Goal: Task Accomplishment & Management: Complete application form

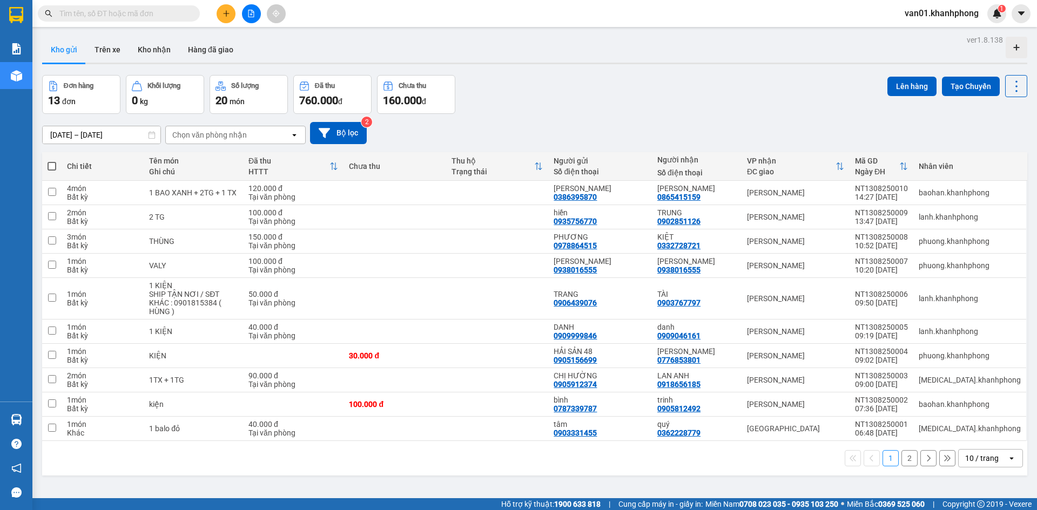
click at [227, 15] on icon "plus" at bounding box center [226, 14] width 8 height 8
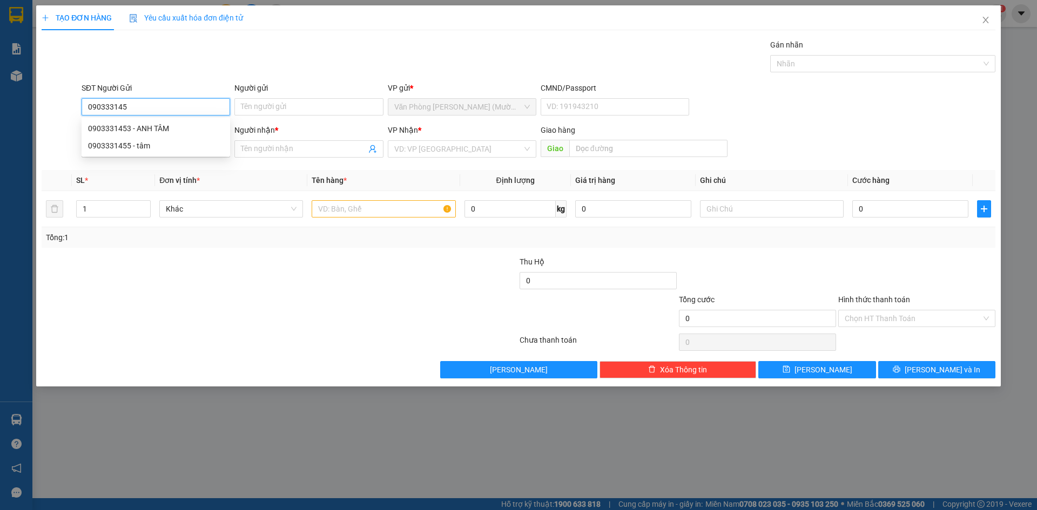
type input "0903331453"
click at [185, 128] on div "0903331453 - ANH TÂM" at bounding box center [156, 129] width 136 height 12
type input "ANH TÂM"
type input "0903331453"
click at [174, 148] on input "SĐT Người Nhận" at bounding box center [156, 148] width 148 height 17
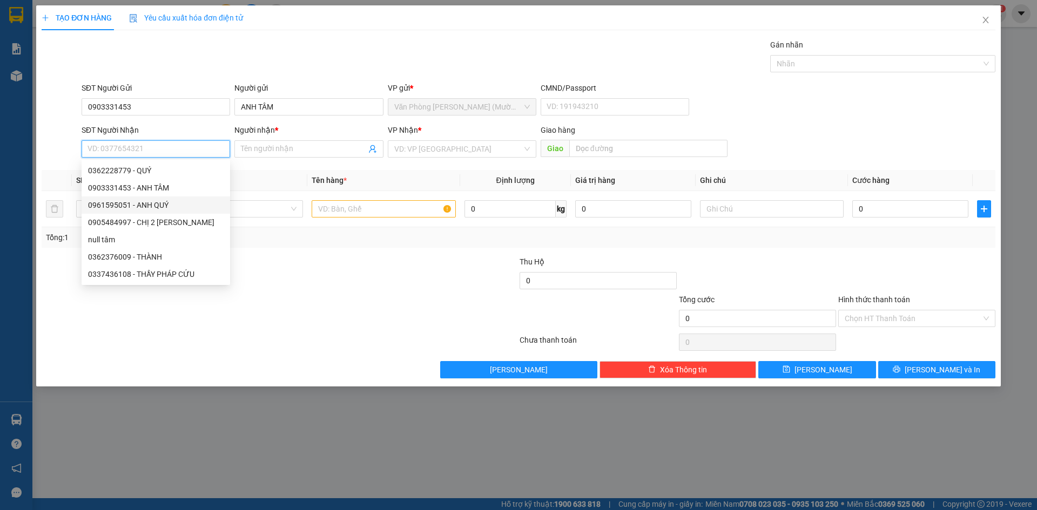
click at [177, 205] on div "0961595051 - ANH QUÝ" at bounding box center [156, 205] width 136 height 12
type input "0961595051"
type input "ANH QUÝ"
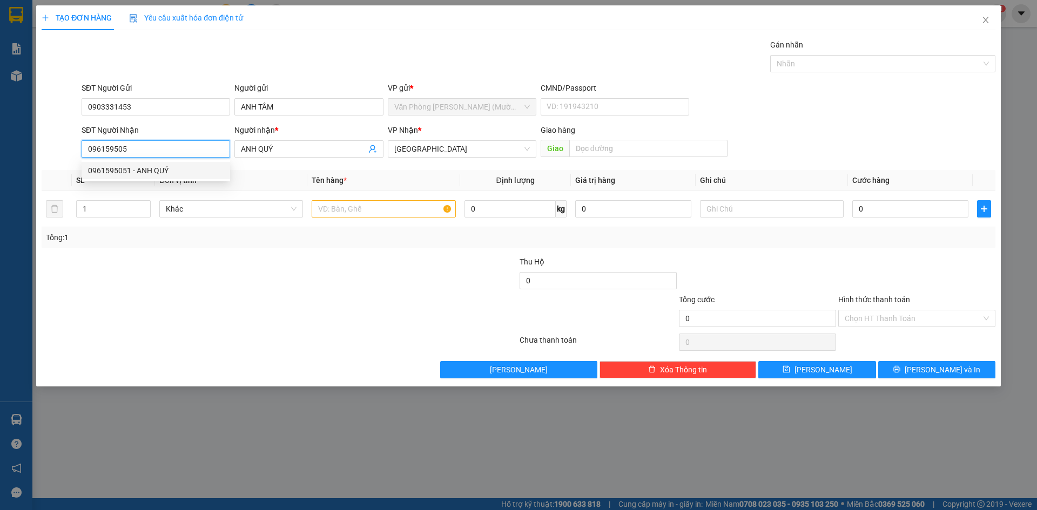
click at [158, 172] on div "0961595051 - ANH QUÝ" at bounding box center [156, 171] width 136 height 12
type input "0961595051"
click at [398, 211] on input "text" at bounding box center [383, 208] width 144 height 17
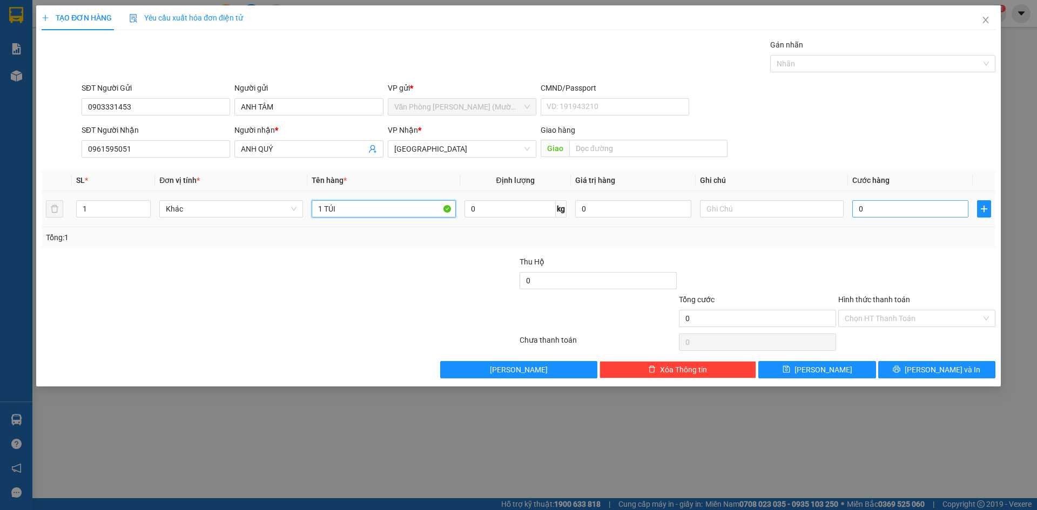
type input "1 TÚI"
click at [872, 211] on input "0" at bounding box center [910, 208] width 116 height 17
type input "3"
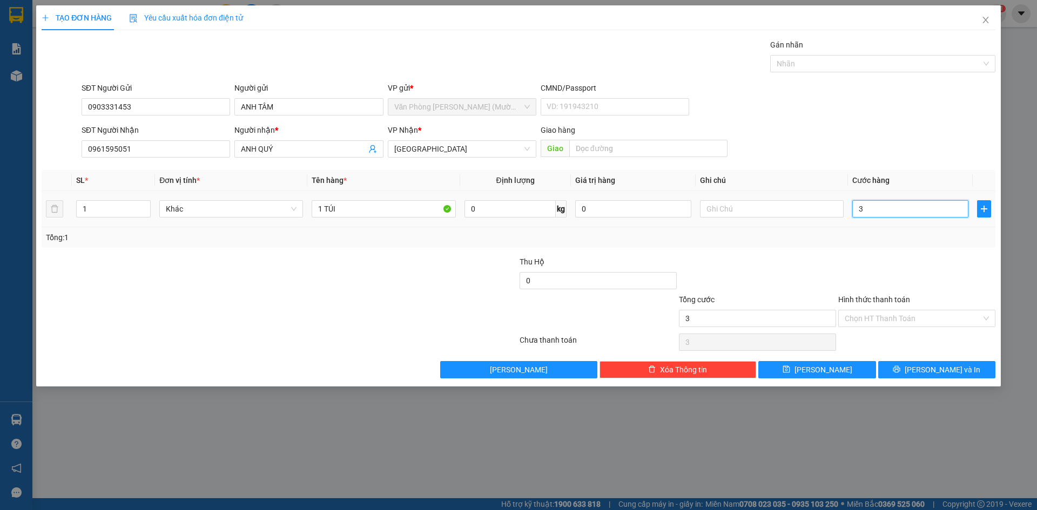
type input "30"
type input "30.000"
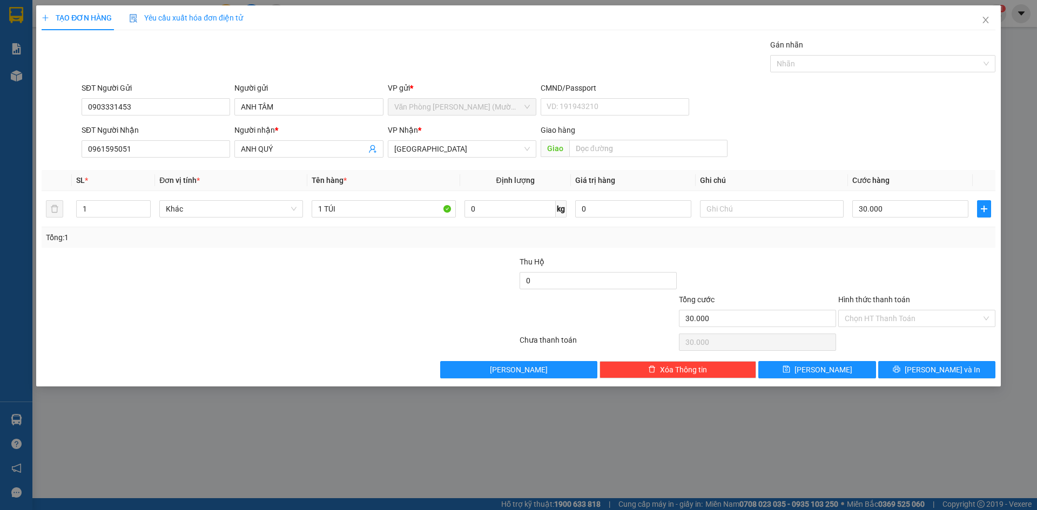
click at [812, 255] on div "Transit Pickup Surcharge Ids Transit Deliver Surcharge Ids Transit Deliver Surc…" at bounding box center [518, 209] width 953 height 340
click at [847, 313] on input "Hình thức thanh toán" at bounding box center [912, 318] width 137 height 16
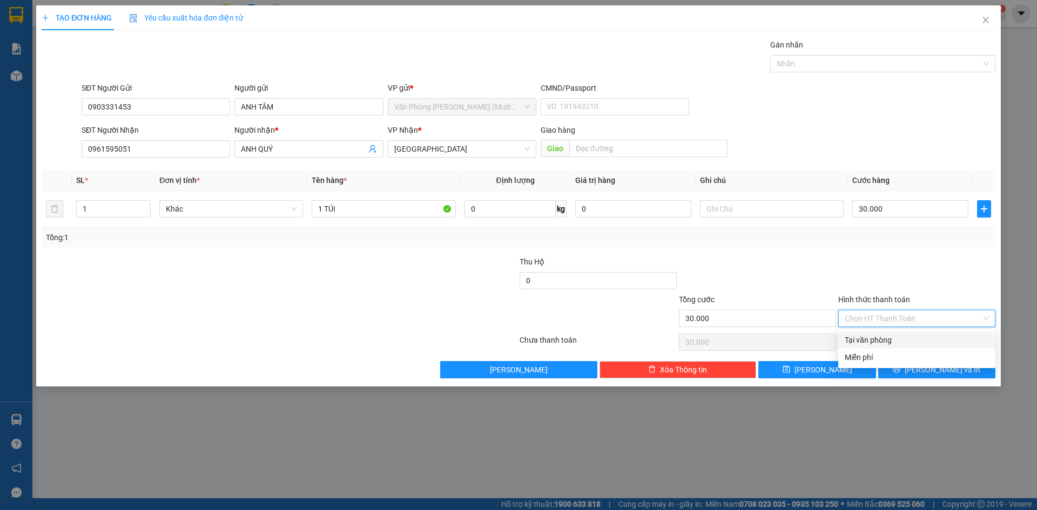
click at [861, 337] on div "Tại văn phòng" at bounding box center [916, 340] width 144 height 12
type input "0"
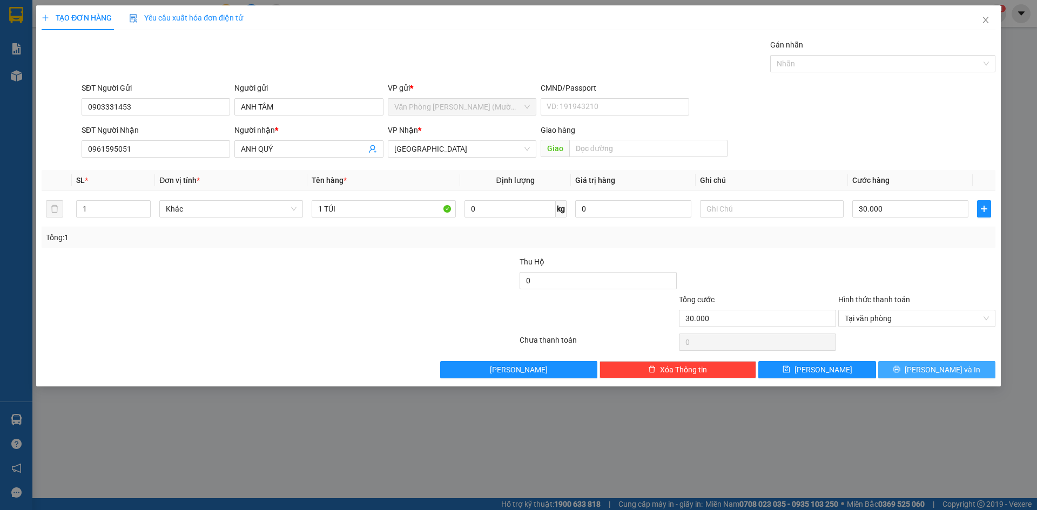
click at [906, 365] on button "[PERSON_NAME] và In" at bounding box center [936, 369] width 117 height 17
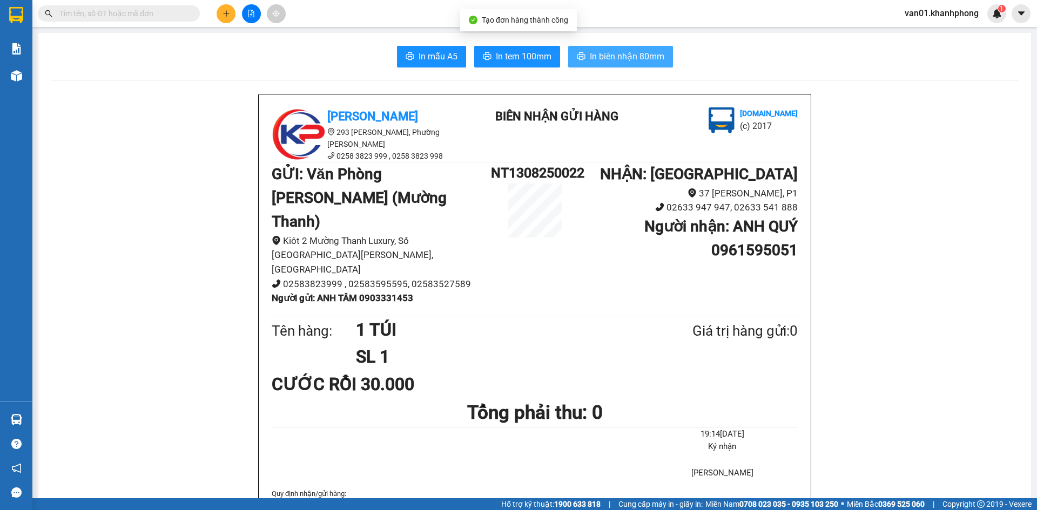
click at [591, 57] on span "In biên nhận 80mm" at bounding box center [627, 56] width 75 height 13
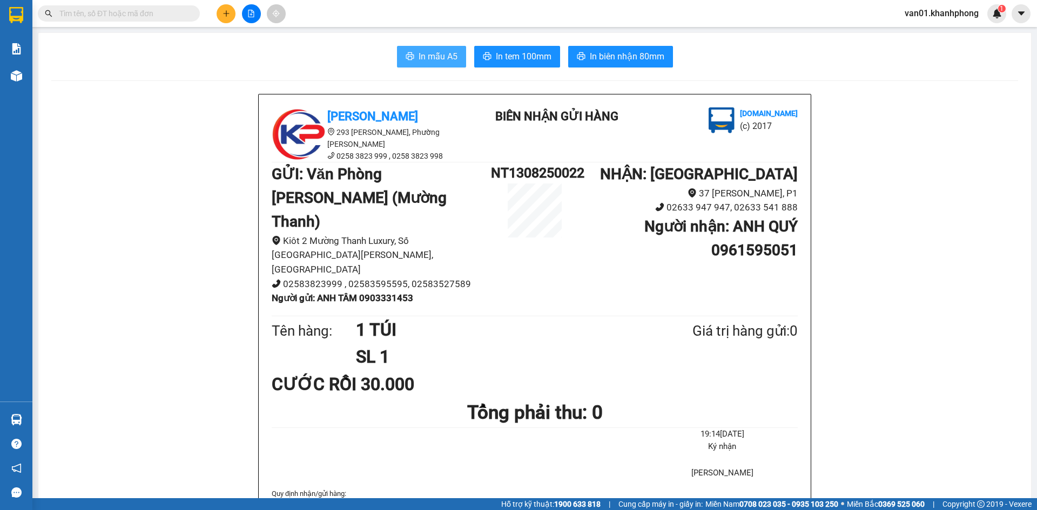
click at [444, 65] on button "In mẫu A5" at bounding box center [431, 57] width 69 height 22
click at [225, 13] on icon "plus" at bounding box center [226, 13] width 6 height 1
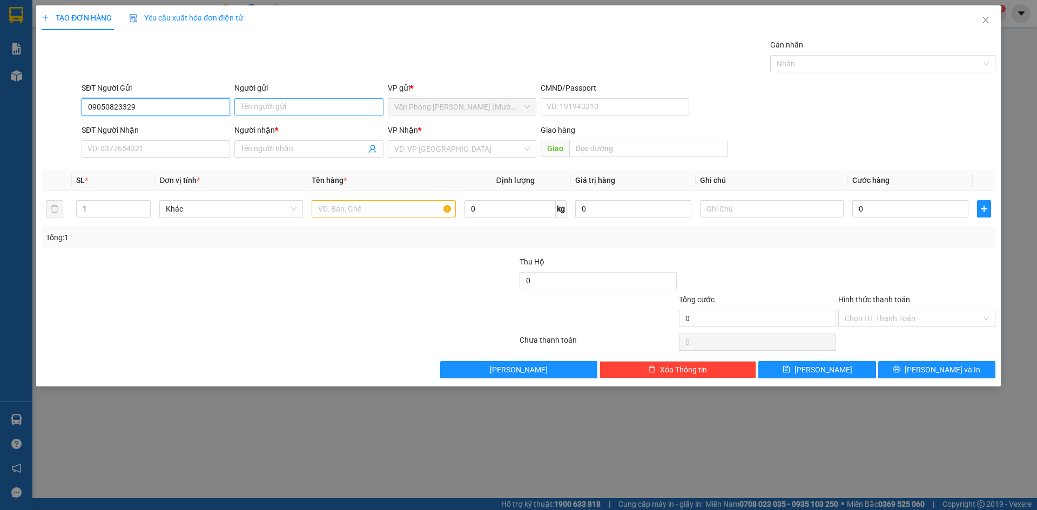
type input "09050823329"
click at [277, 107] on input "Người gửi" at bounding box center [308, 106] width 148 height 17
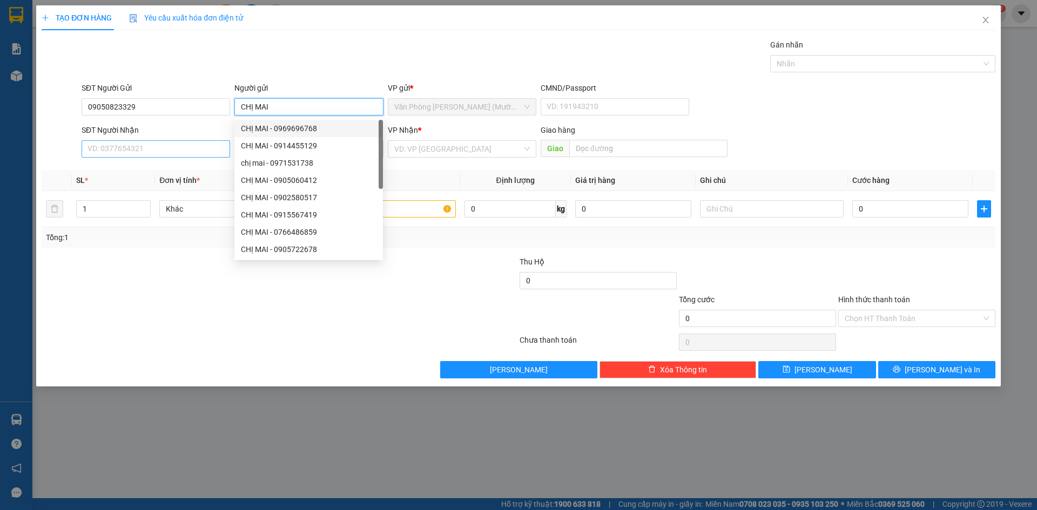
type input "CHỊ MAI"
click at [121, 150] on input "SĐT Người Nhận" at bounding box center [156, 148] width 148 height 17
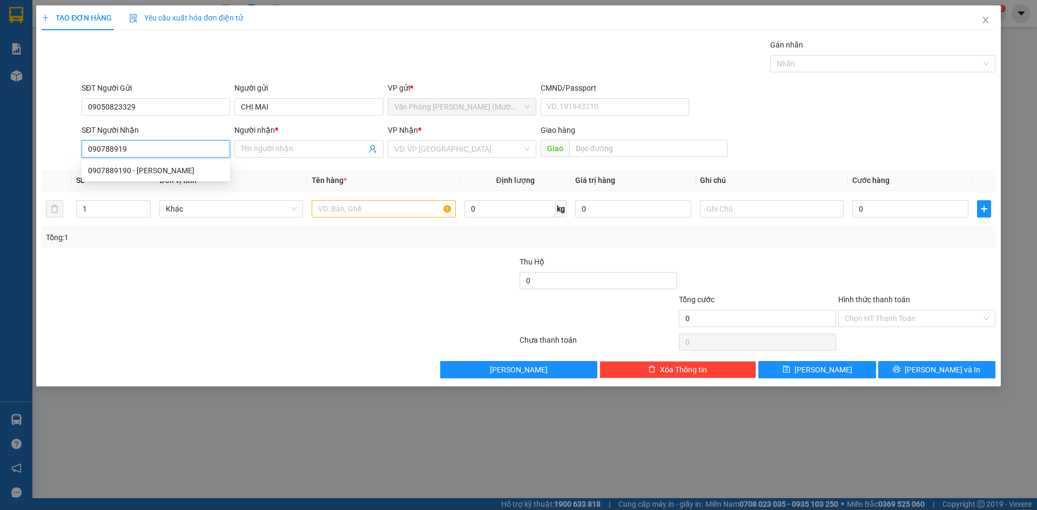
type input "0907889190"
click at [185, 170] on div "0907889190 - [PERSON_NAME]" at bounding box center [156, 171] width 136 height 12
type input "[PERSON_NAME]"
click at [465, 150] on span "Văn Phòng [PERSON_NAME] (Mường Thanh)" at bounding box center [462, 149] width 136 height 16
type input "0907889190"
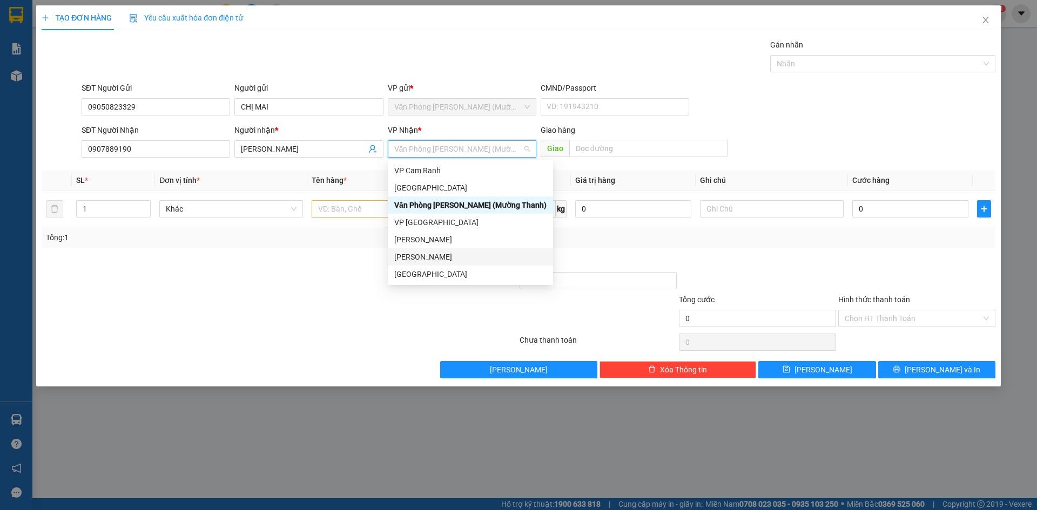
click at [446, 259] on div "[PERSON_NAME]" at bounding box center [470, 257] width 152 height 12
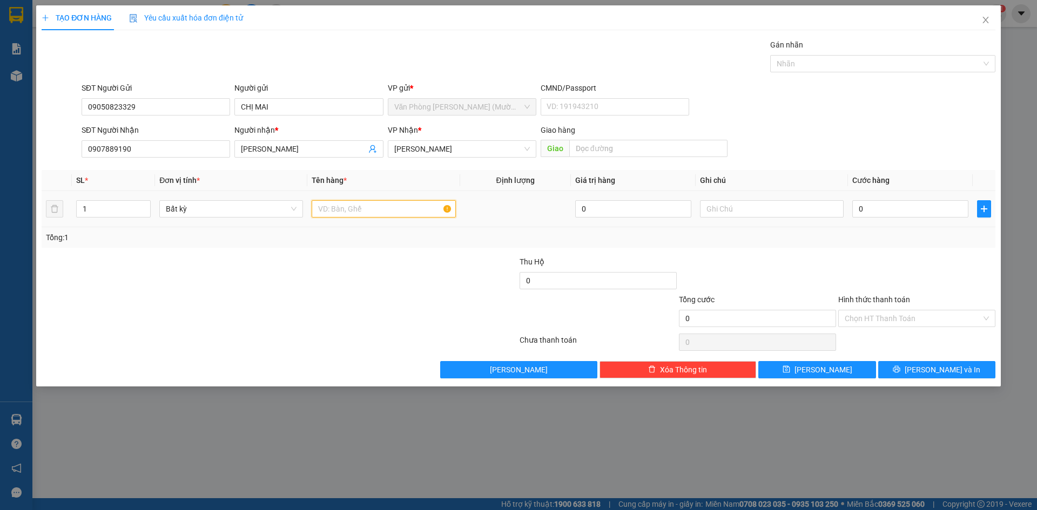
click at [394, 209] on input "text" at bounding box center [383, 208] width 144 height 17
type input "1 PBI"
click at [875, 201] on input "0" at bounding box center [910, 208] width 116 height 17
type input "2"
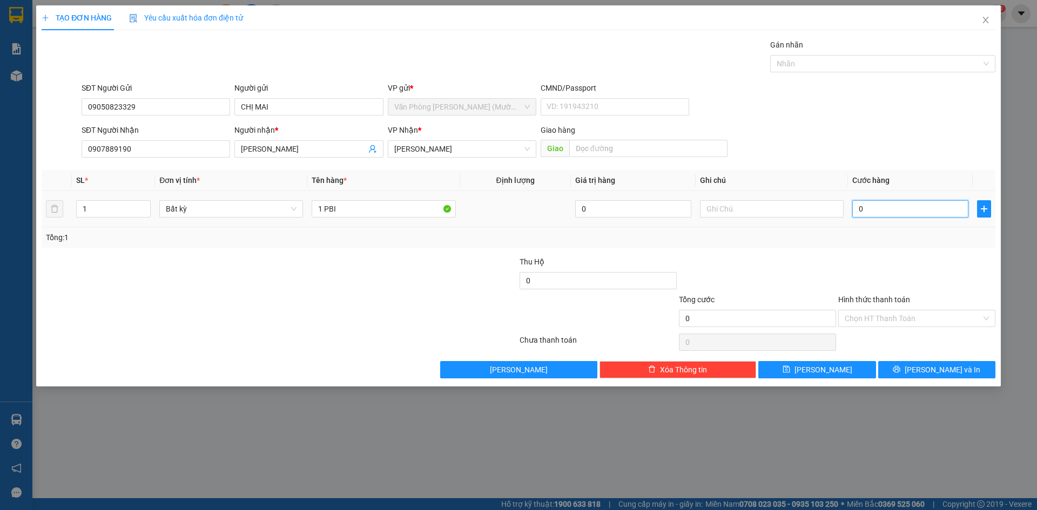
type input "2"
type input "20"
type input "20.000"
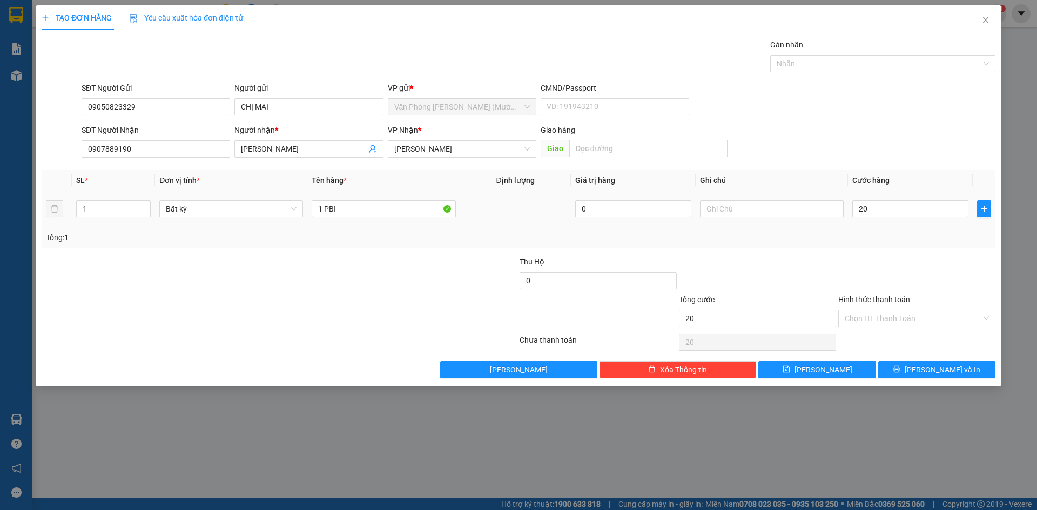
type input "20.000"
click at [881, 234] on div "Tổng: 1" at bounding box center [518, 238] width 945 height 12
click at [873, 315] on input "Hình thức thanh toán" at bounding box center [912, 318] width 137 height 16
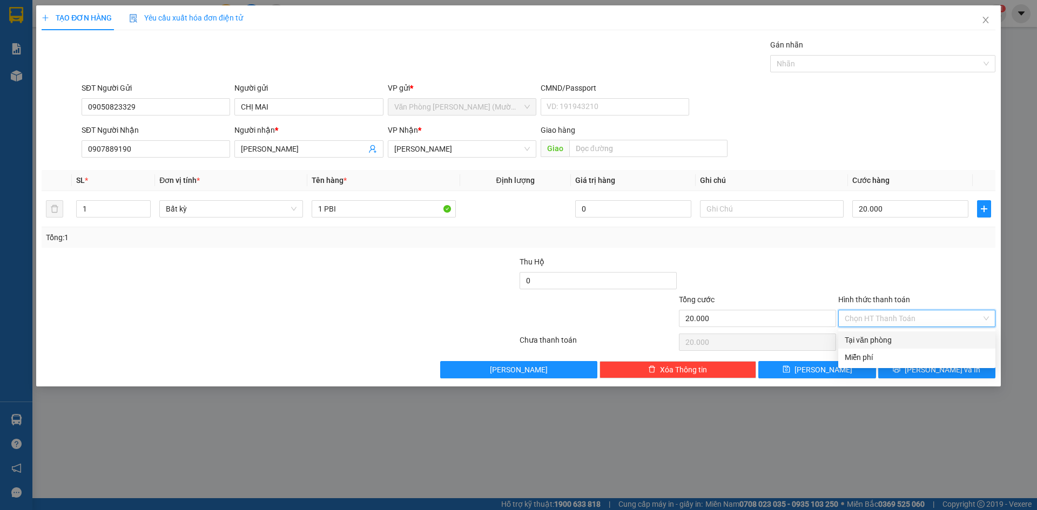
click at [781, 277] on div at bounding box center [757, 275] width 159 height 38
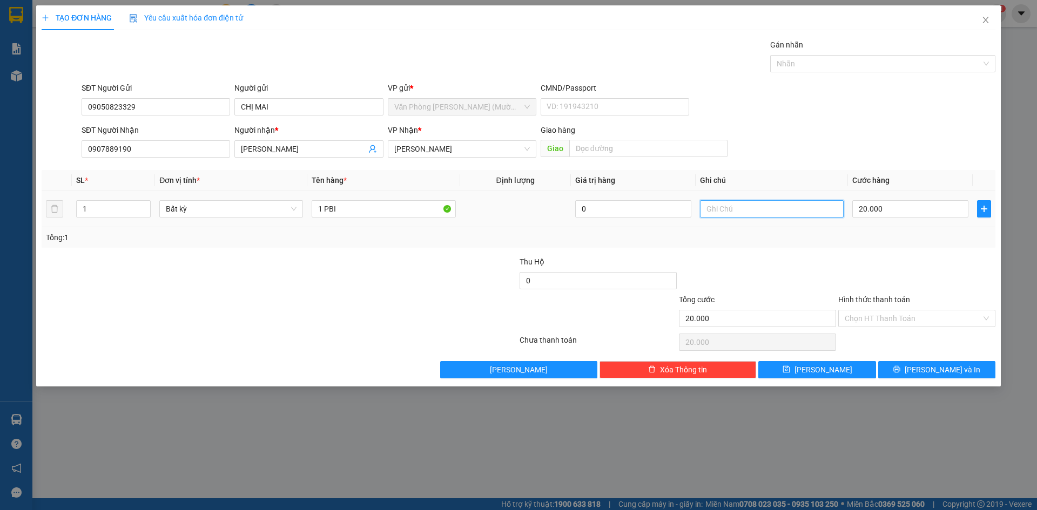
click at [748, 214] on input "text" at bounding box center [772, 208] width 144 height 17
type input "G"
type input "GỌI GIAO SỚM"
drag, startPoint x: 888, startPoint y: 313, endPoint x: 882, endPoint y: 333, distance: 20.8
click at [888, 317] on input "Hình thức thanh toán" at bounding box center [912, 318] width 137 height 16
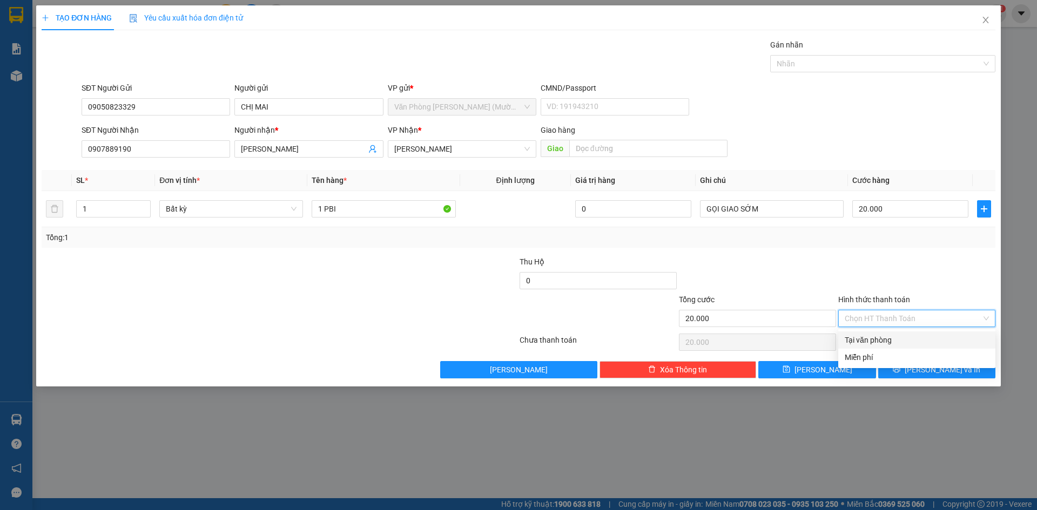
click at [881, 336] on div "Tại văn phòng" at bounding box center [916, 340] width 144 height 12
type input "0"
click at [900, 371] on icon "printer" at bounding box center [896, 369] width 7 height 7
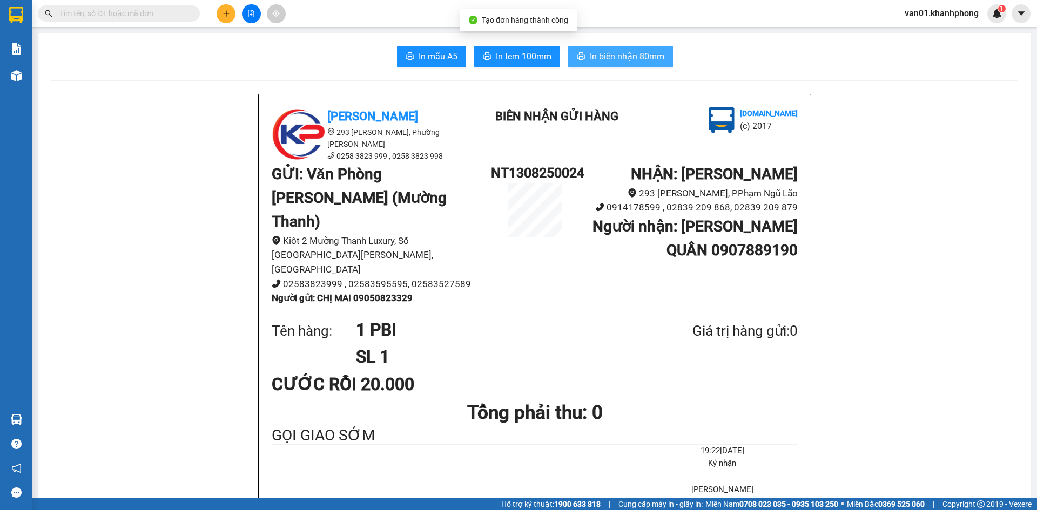
click at [597, 47] on button "In biên nhận 80mm" at bounding box center [620, 57] width 105 height 22
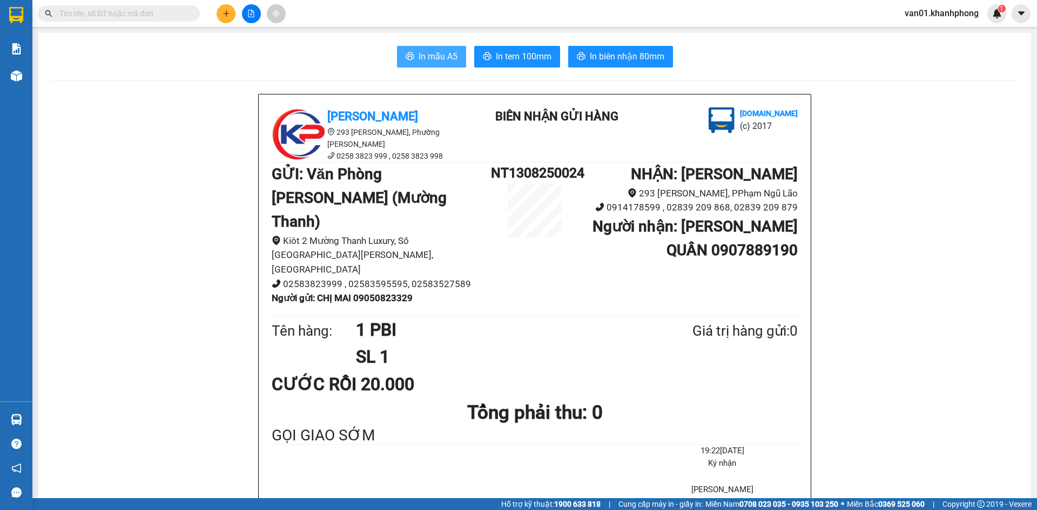
click at [424, 56] on span "In mẫu A5" at bounding box center [437, 56] width 39 height 13
